Goal: Check status: Check status

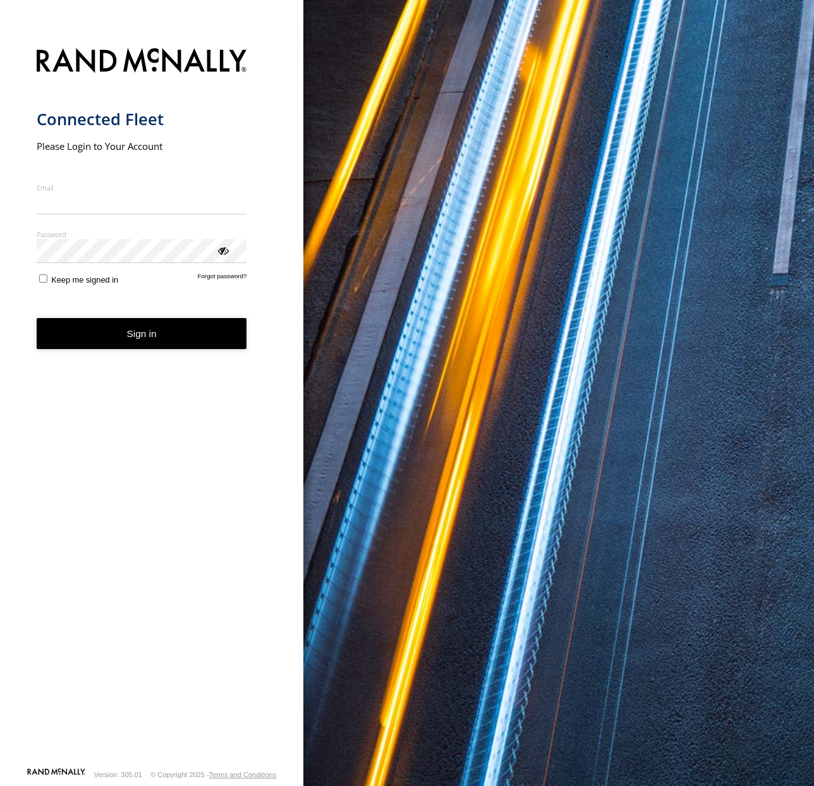
click at [99, 200] on input "Email" at bounding box center [142, 203] width 211 height 23
type input "**********"
click at [115, 339] on button "Sign in" at bounding box center [142, 333] width 211 height 31
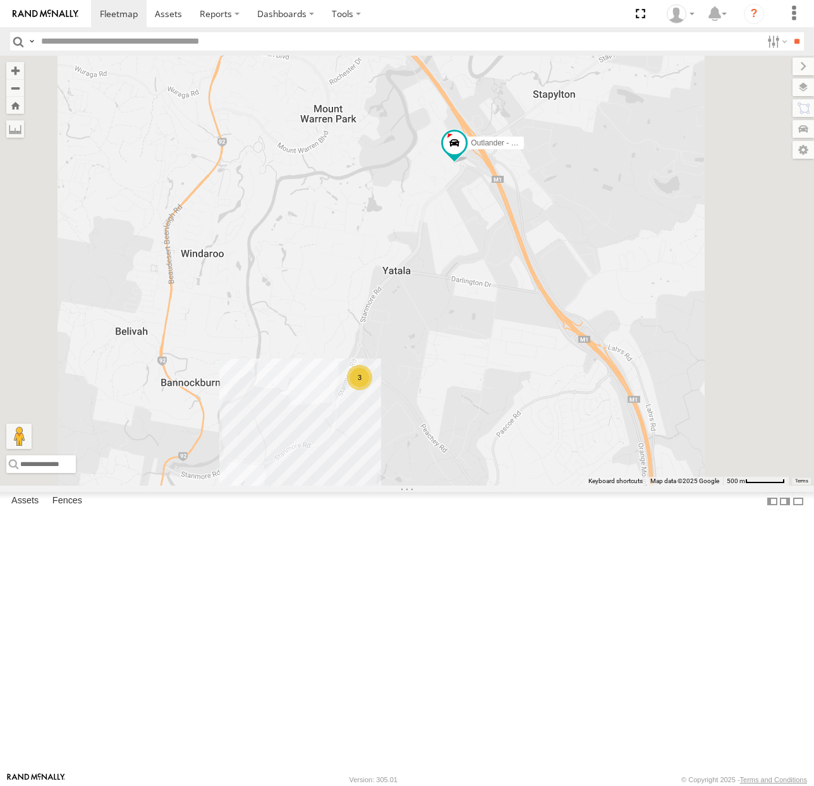
drag, startPoint x: 524, startPoint y: 527, endPoint x: 571, endPoint y: 543, distance: 49.4
click at [372, 390] on div "3" at bounding box center [359, 377] width 25 height 25
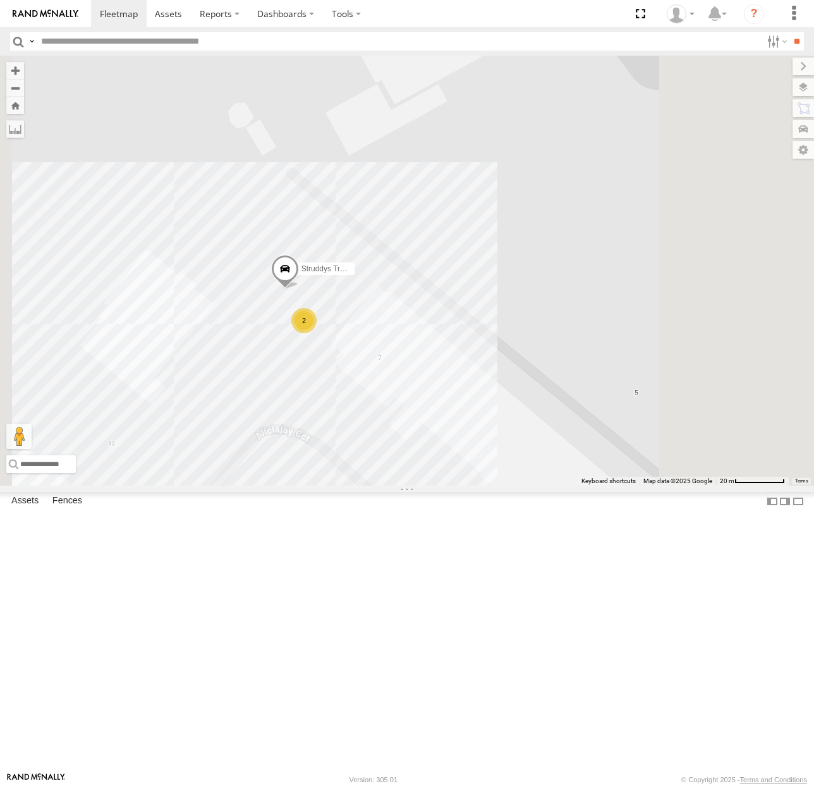
click at [0, 0] on div "Outlander - 005GJ8 All Assets Access Ave Yatala -27.73782 153.2253 Video Strudd…" at bounding box center [0, 0] width 0 height 0
click at [299, 289] on span at bounding box center [285, 272] width 28 height 34
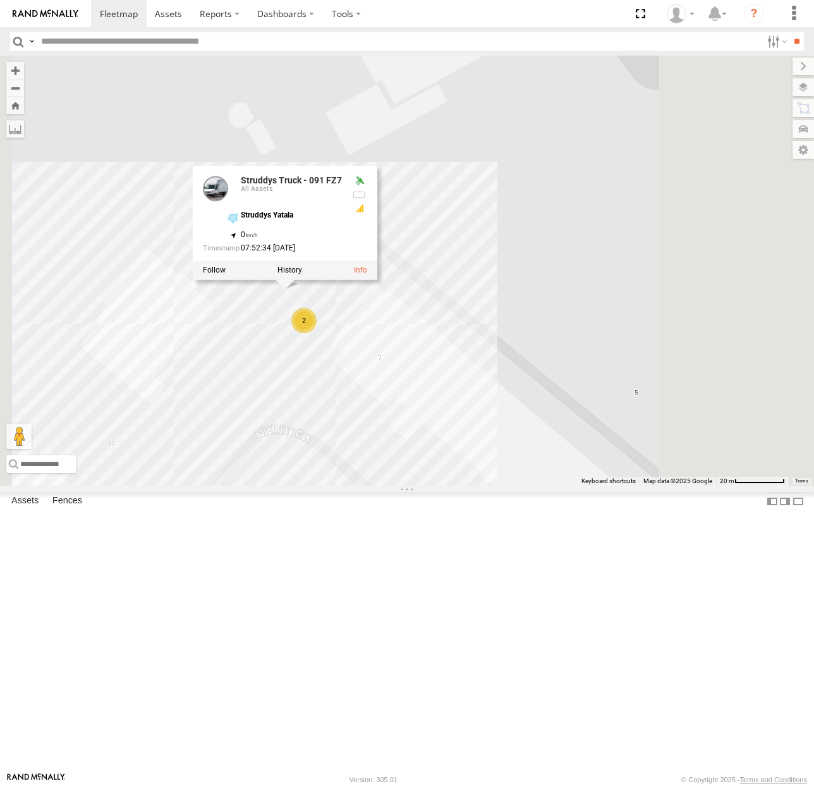
click at [0, 0] on div "Outlander - 005GJ8 All Assets Access Ave Yatala -27.73782 153.2253 Video Strudd…" at bounding box center [0, 0] width 0 height 0
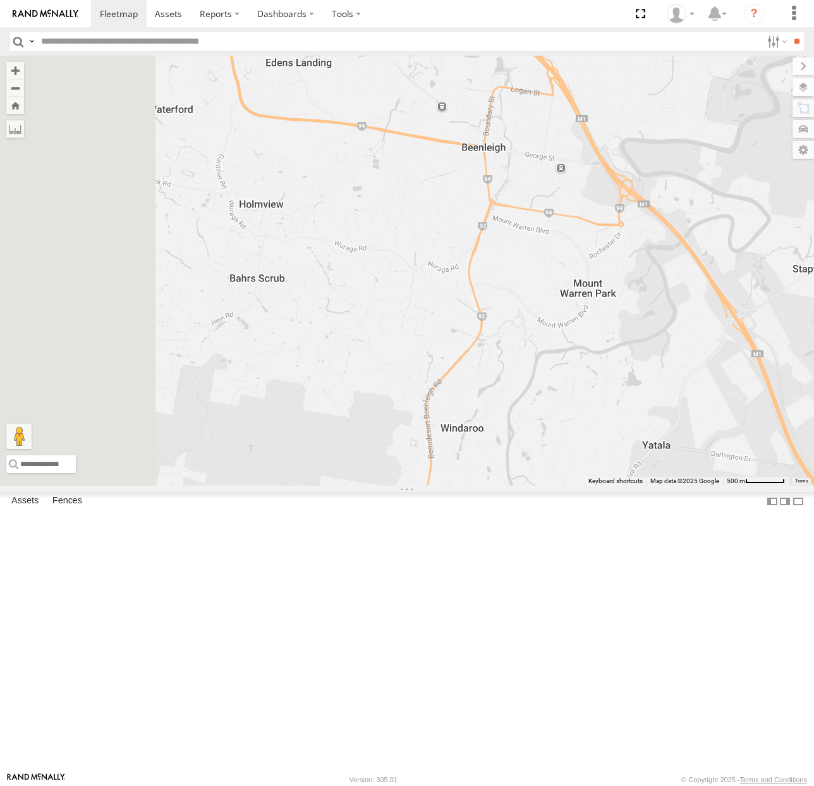
click at [0, 0] on div "Outlander - 005GJ8 All Assets Logan River Rd Bethania -27.6959 153.15469 Video …" at bounding box center [0, 0] width 0 height 0
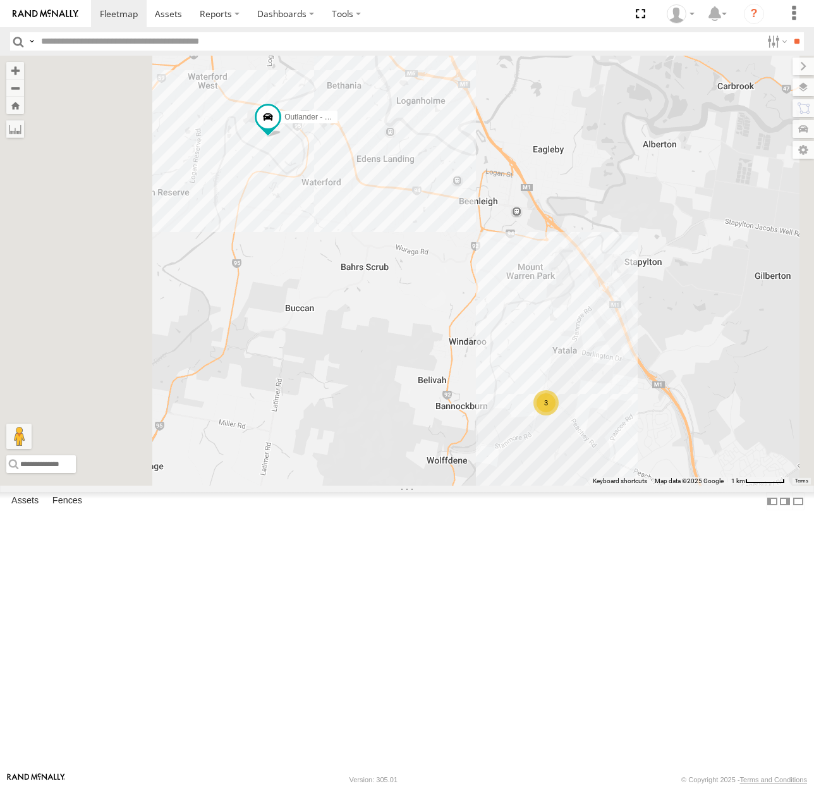
drag, startPoint x: 206, startPoint y: 333, endPoint x: 223, endPoint y: 369, distance: 39.9
click at [0, 0] on div "Outlander - 005GJ8 All Assets Huy Home Struddys Apparel -27.6996 153.13691 Vide…" at bounding box center [0, 0] width 0 height 0
click at [0, 0] on div "Outlander - 005GJ8 All Assets Albert St Waterford West -27.6924 153.13802 Video…" at bounding box center [0, 0] width 0 height 0
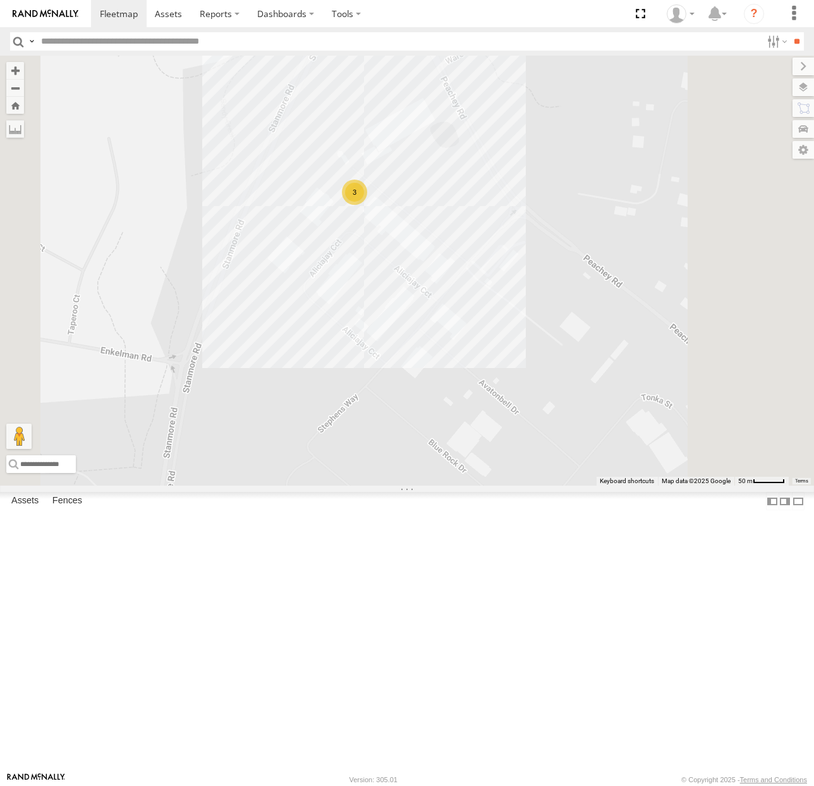
drag, startPoint x: 133, startPoint y: 297, endPoint x: 159, endPoint y: 312, distance: 30.9
click at [0, 0] on div "Outlander - 005GJ8 All Assets Logan River Rd Bethania -27.69663 153.15597 Video…" at bounding box center [0, 0] width 0 height 0
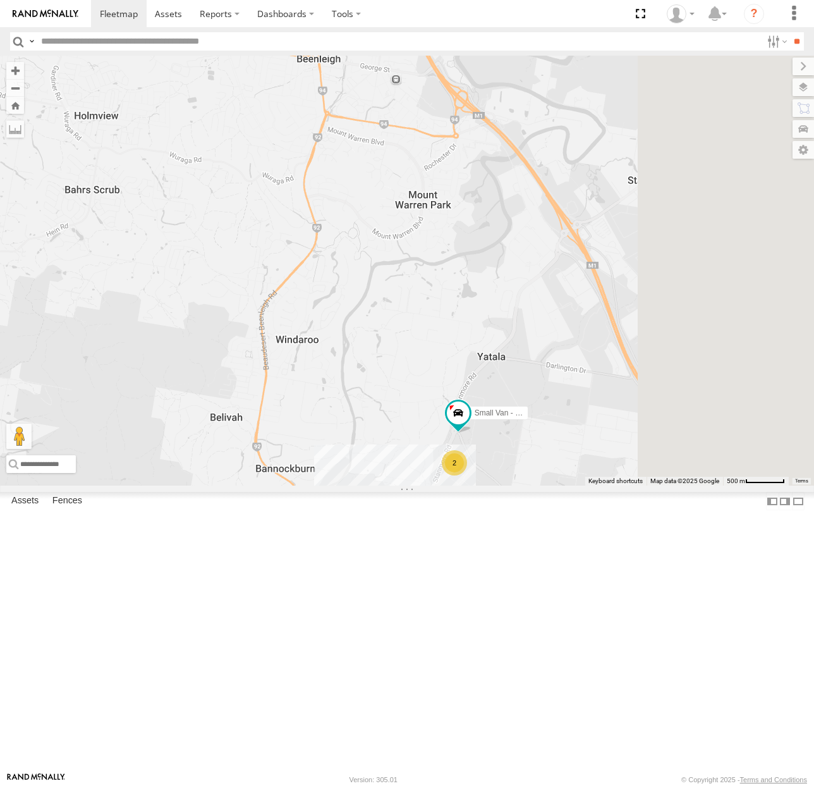
drag, startPoint x: 671, startPoint y: 604, endPoint x: 538, endPoint y: 570, distance: 137.1
click at [541, 486] on div "Outlander - 005GJ8 2 Small Van - 471 BC3" at bounding box center [407, 271] width 814 height 430
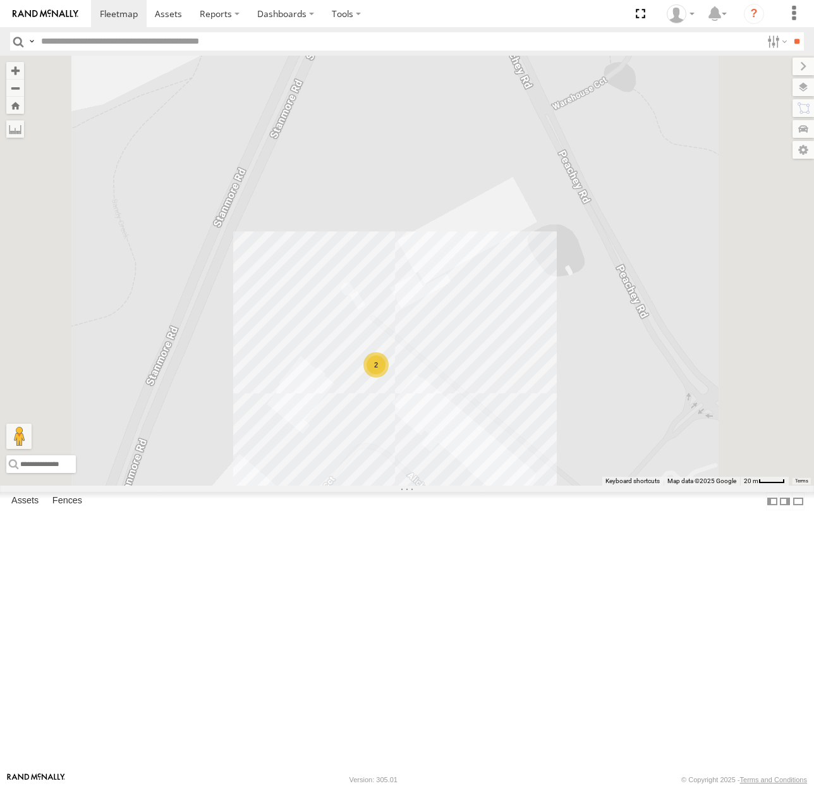
click at [389, 378] on div "2" at bounding box center [376, 364] width 25 height 25
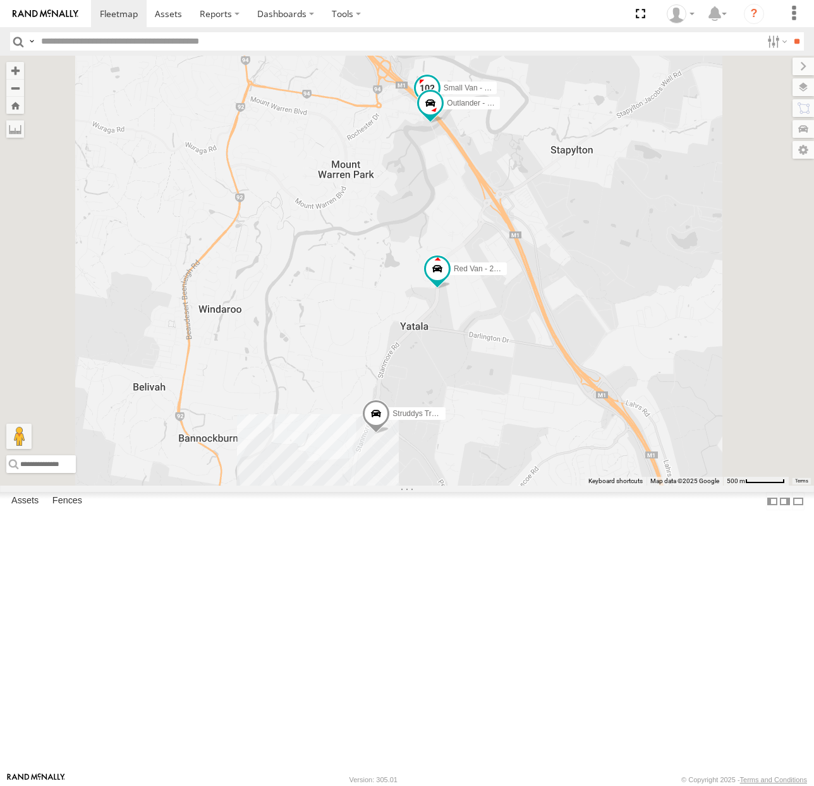
click at [439, 99] on span at bounding box center [427, 88] width 23 height 23
click at [525, 99] on div "Small Van - 471 BC3 All Assets [GEOGRAPHIC_DATA] -27.72458 , 153.21918 [GEOGRAP…" at bounding box center [427, 42] width 197 height 114
click at [0, 0] on div "Outlander - 005GJ8 All Assets [PERSON_NAME] St Beenleigh -27.72444 153.21306 Vi…" at bounding box center [0, 0] width 0 height 0
click at [443, 135] on div "2" at bounding box center [430, 122] width 25 height 25
